Goal: Check status

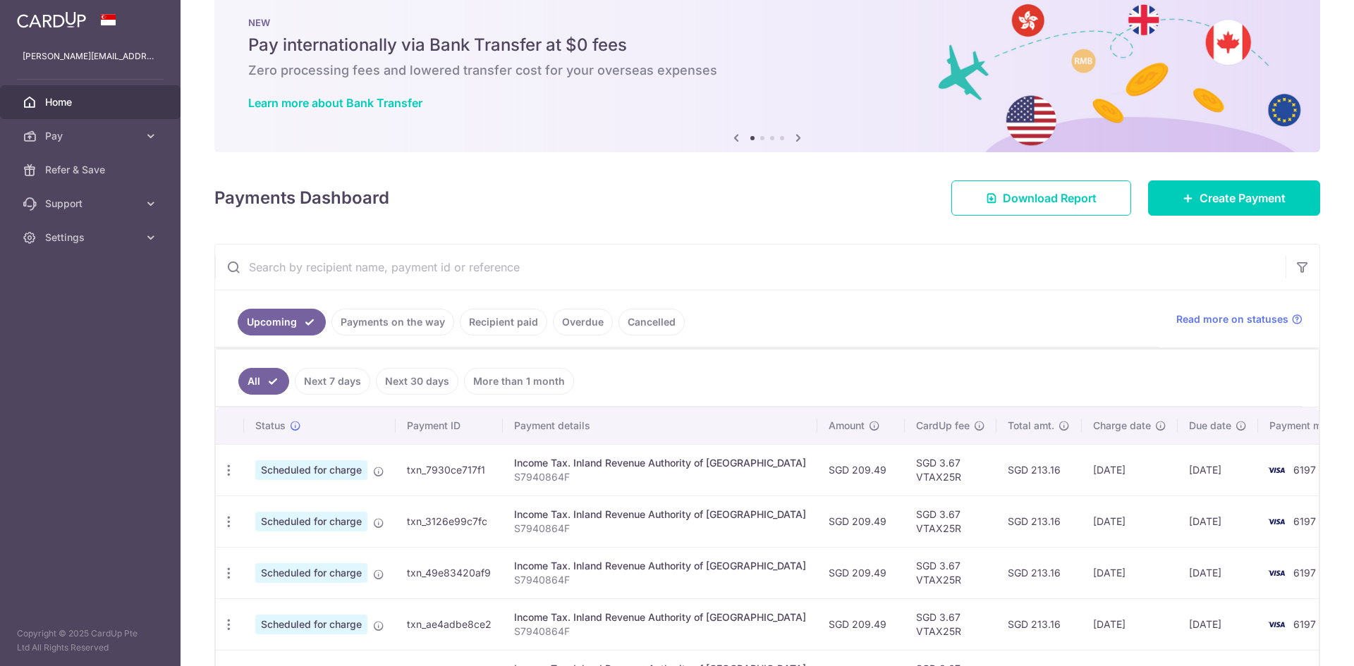
scroll to position [71, 0]
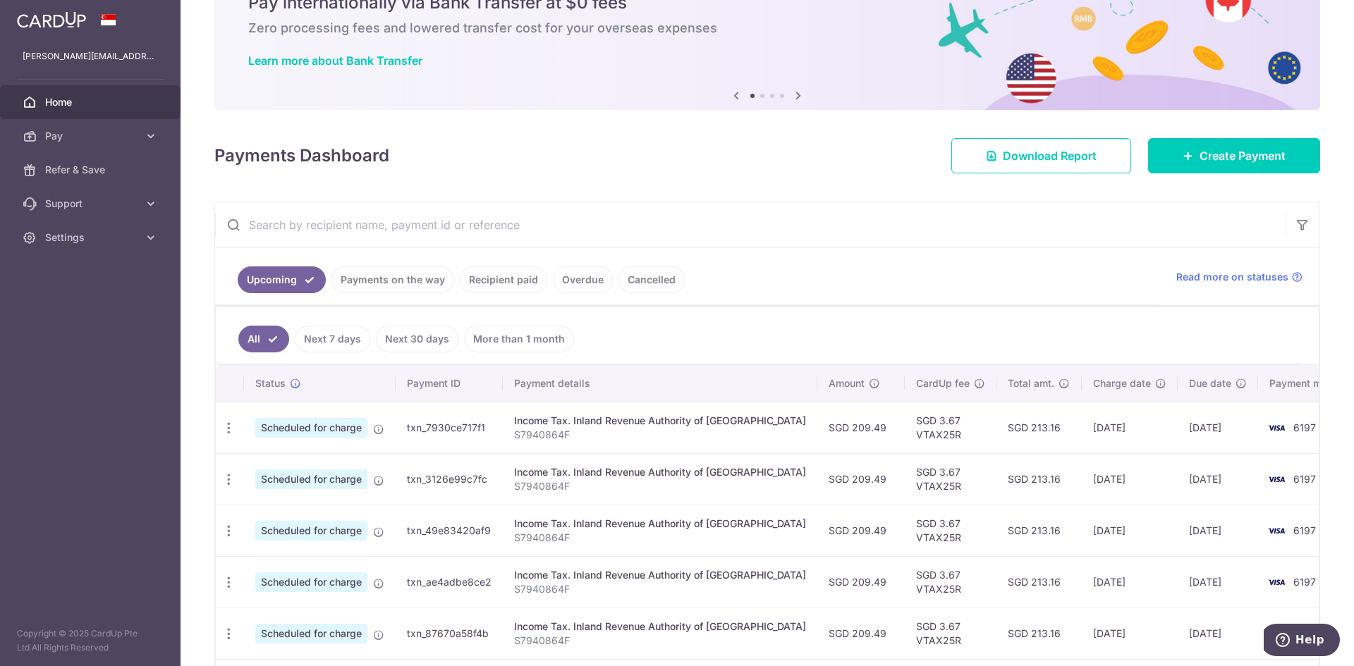
click at [512, 284] on link "Recipient paid" at bounding box center [503, 280] width 87 height 27
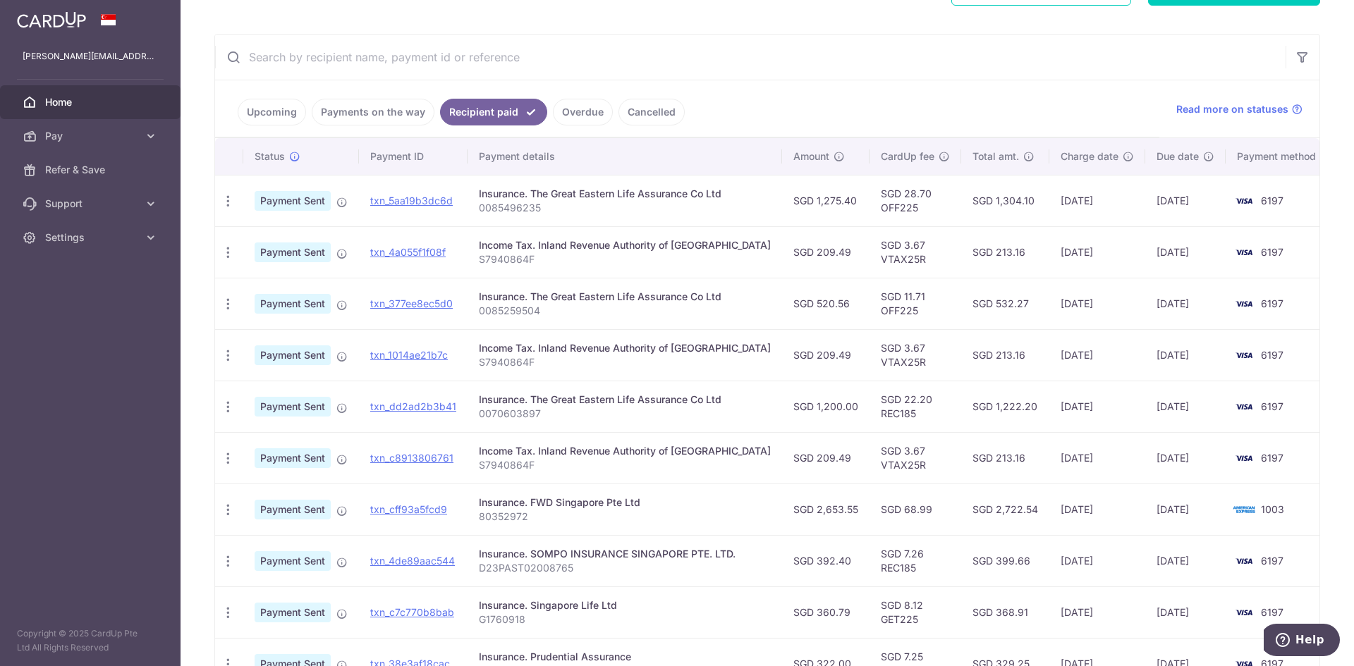
scroll to position [212, 0]
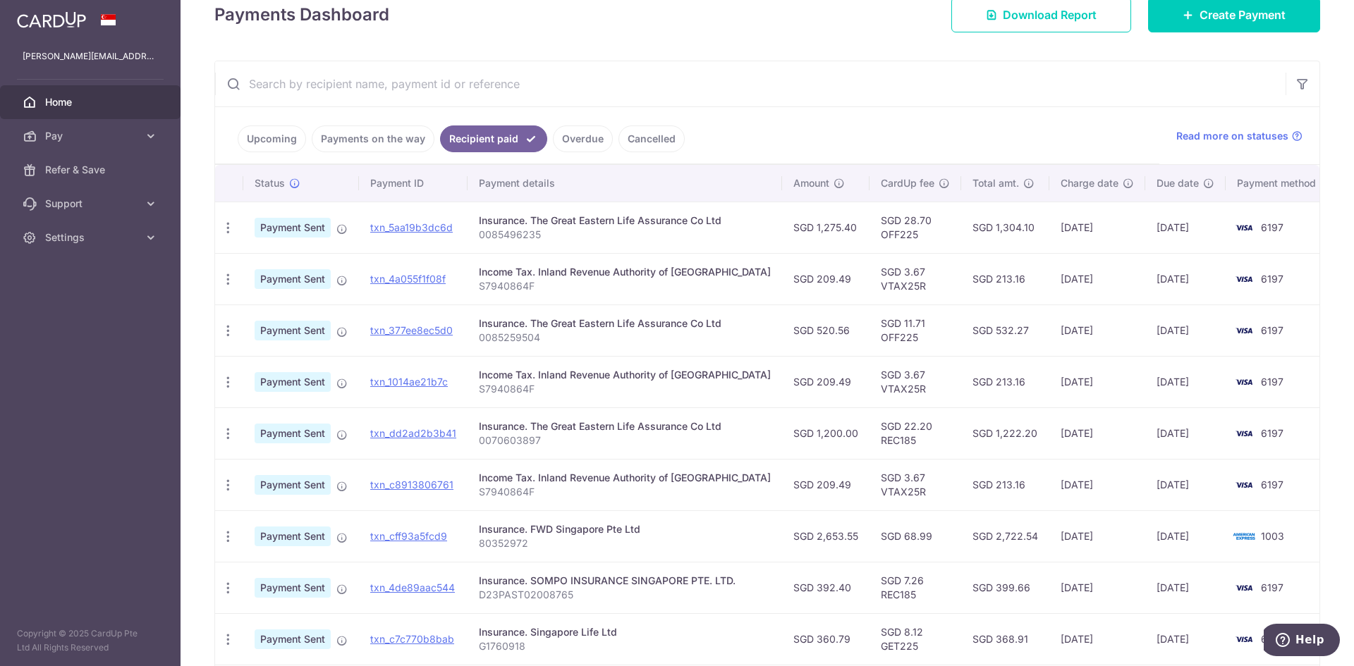
click at [461, 100] on input "text" at bounding box center [750, 83] width 1070 height 45
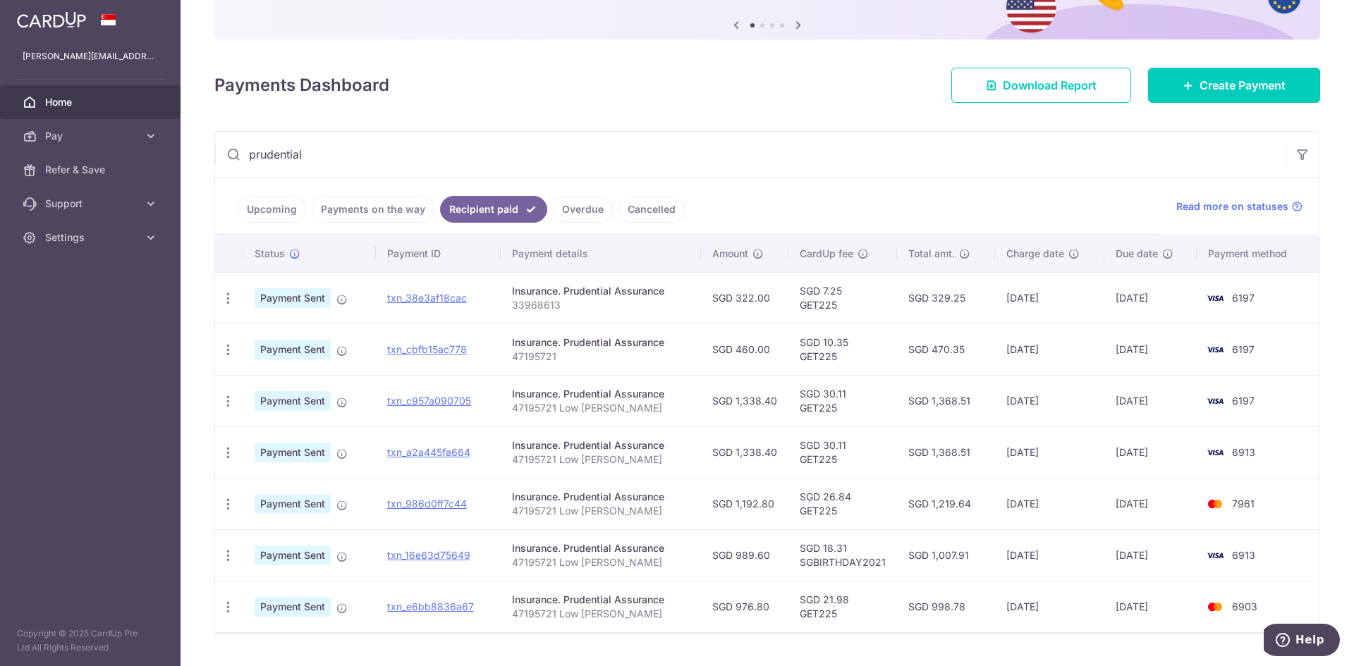
scroll to position [176, 0]
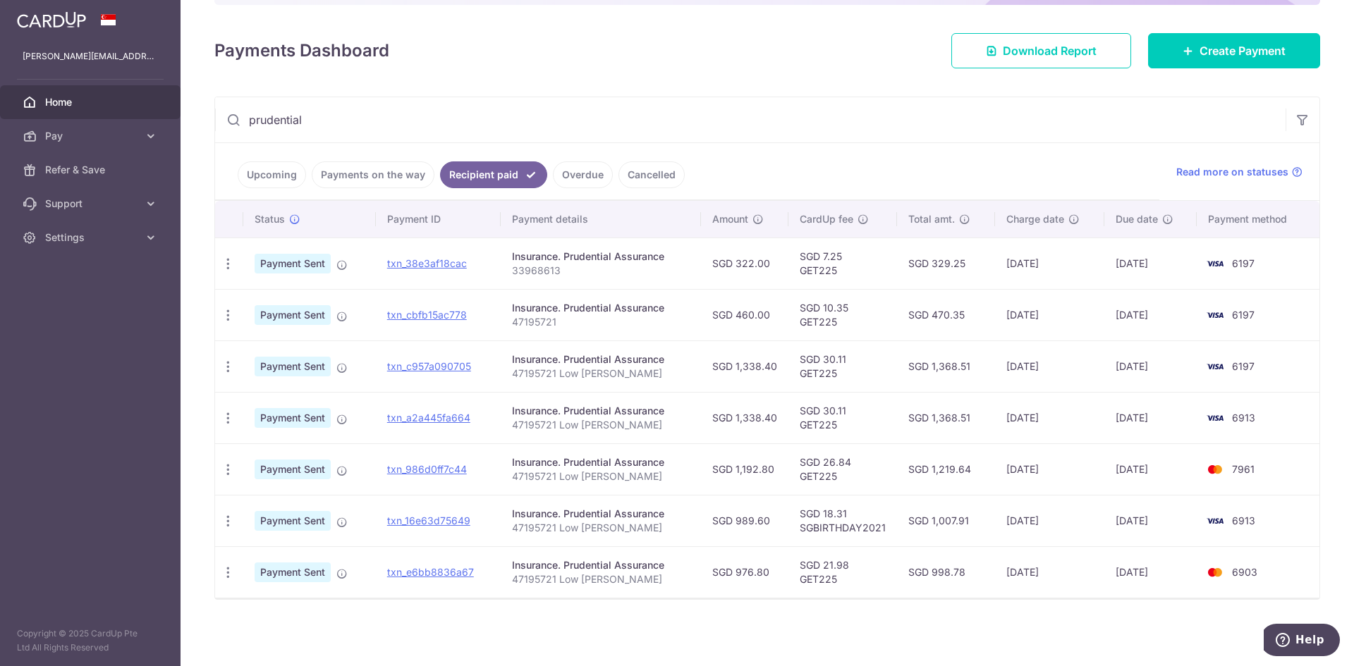
type input "prudential"
click at [772, 150] on ul "Upcoming Payments on the way Recipient paid Overdue Cancelled" at bounding box center [687, 171] width 944 height 57
click at [1030, 635] on div "× Pause Schedule Pause all future payments in this series Pause just this one p…" at bounding box center [767, 333] width 1173 height 666
